Goal: Information Seeking & Learning: Learn about a topic

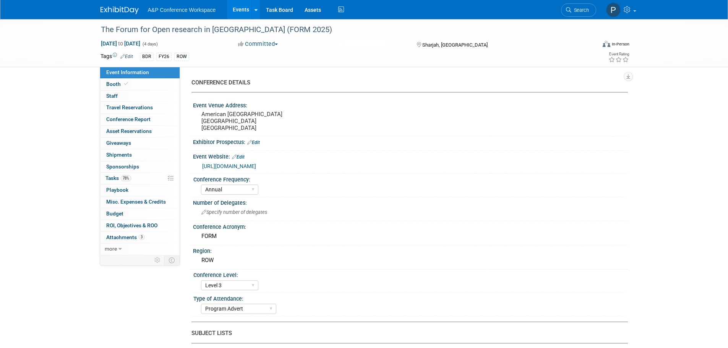
select select "Annual"
select select "Level 3"
select select "Program Advert"
select select "Libraries"
select select "Bloomsbury Digital Resources"
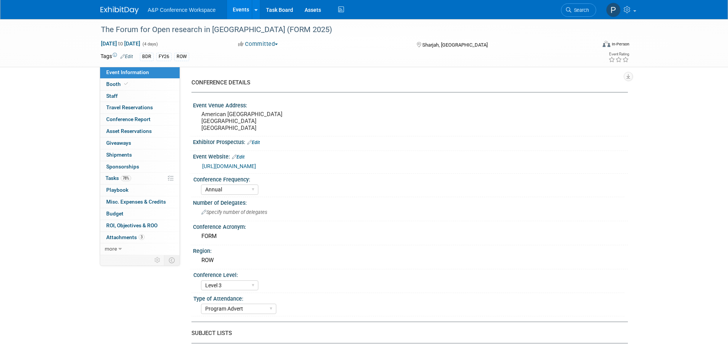
select select "[PERSON_NAME]"
select select "Open Access Awareness​"
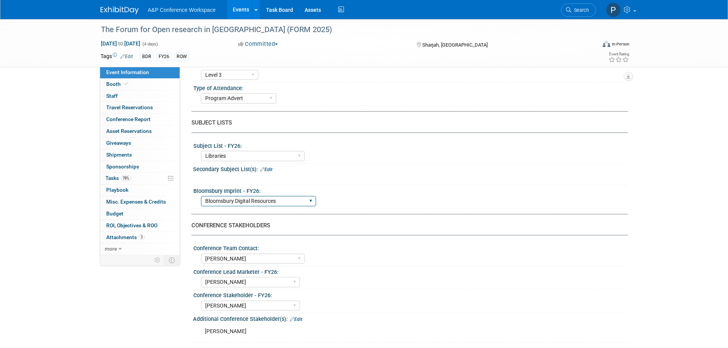
scroll to position [229, 0]
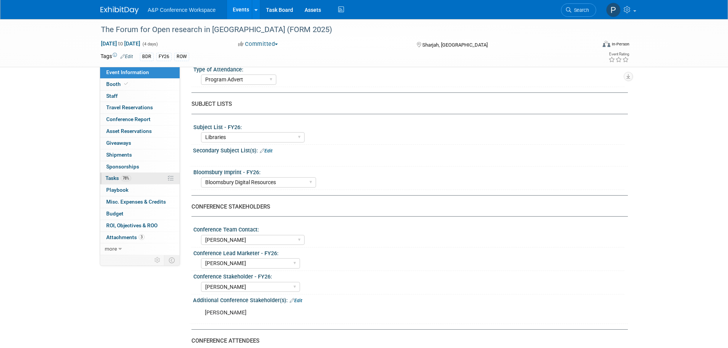
click at [122, 176] on span "78%" at bounding box center [126, 179] width 10 height 6
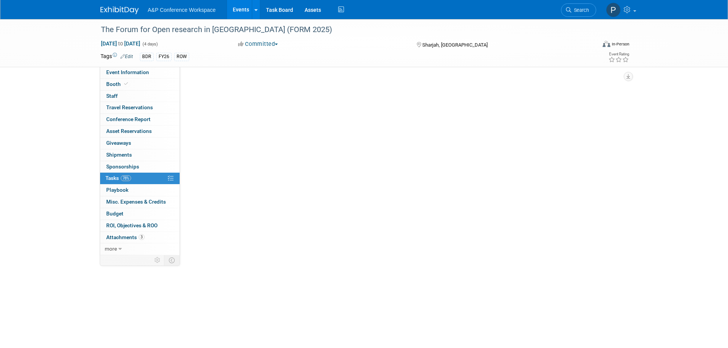
scroll to position [0, 0]
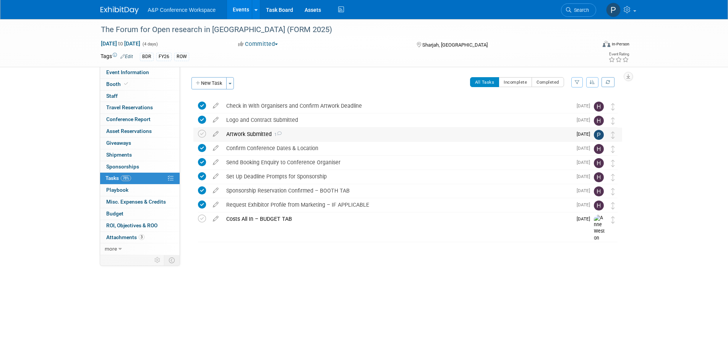
click at [249, 132] on div "Artwork Submitted 1" at bounding box center [398, 134] width 350 height 13
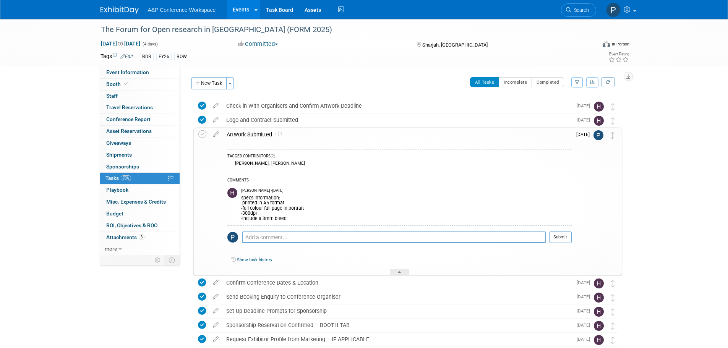
click at [252, 133] on div "Artwork Submitted 1" at bounding box center [397, 134] width 349 height 13
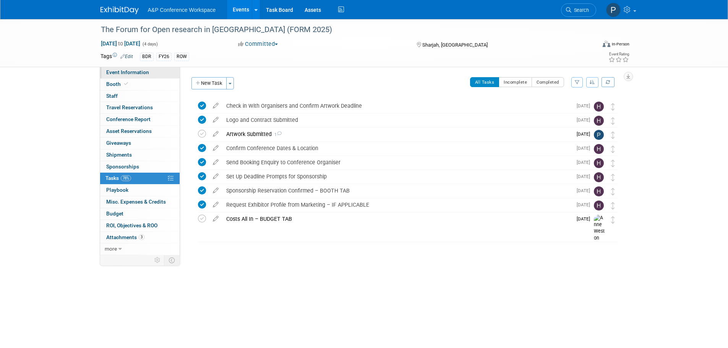
click at [110, 76] on link "Event Information" at bounding box center [140, 72] width 80 height 11
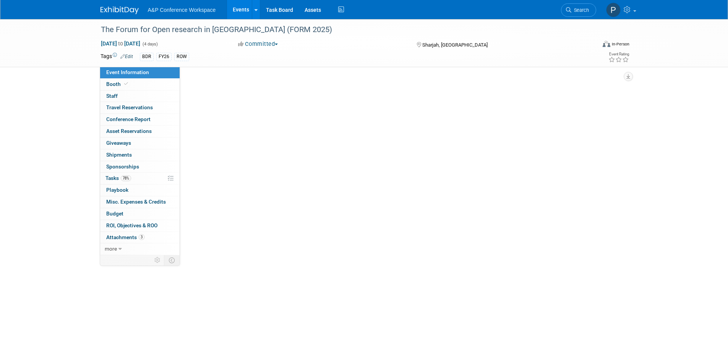
select select "Annual"
select select "Level 3"
select select "Program Advert"
select select "Libraries"
select select "Bloomsbury Digital Resources"
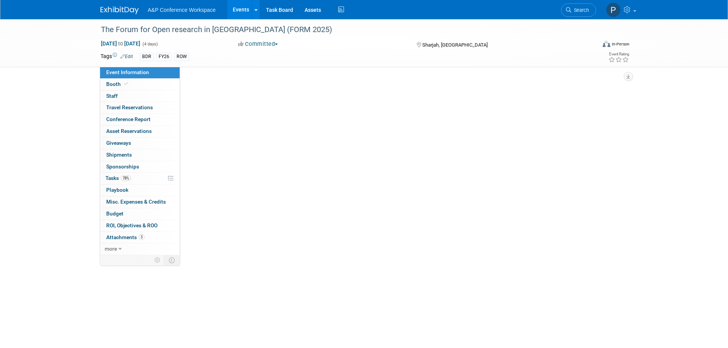
select select "[PERSON_NAME]"
select select "Open Access Awareness​"
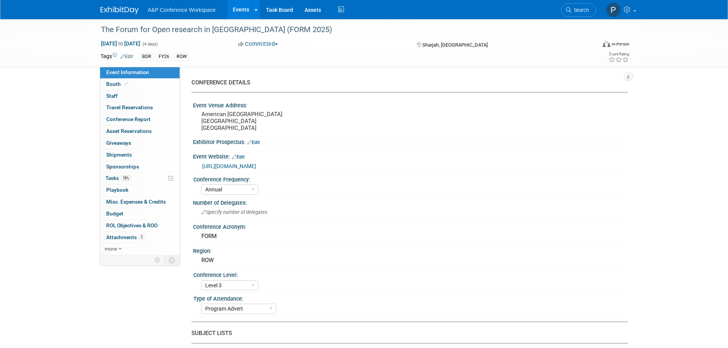
click at [256, 166] on link "[URL][DOMAIN_NAME]" at bounding box center [229, 166] width 54 height 6
